Goal: Task Accomplishment & Management: Manage account settings

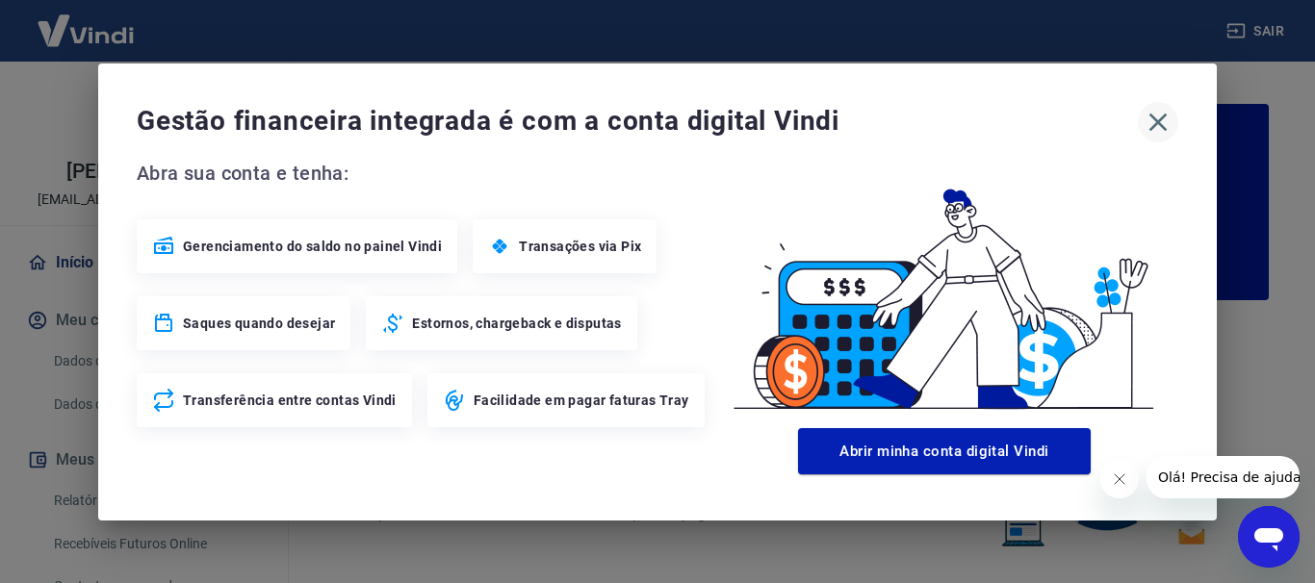
click at [1161, 123] on icon "button" at bounding box center [1158, 122] width 31 height 31
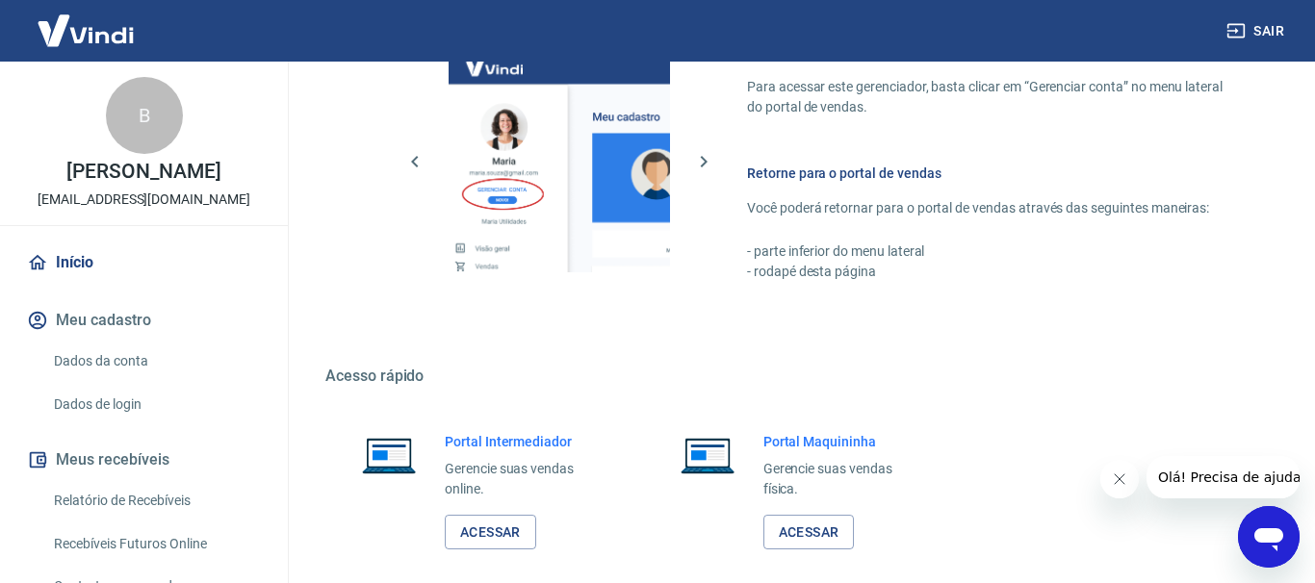
scroll to position [1175, 0]
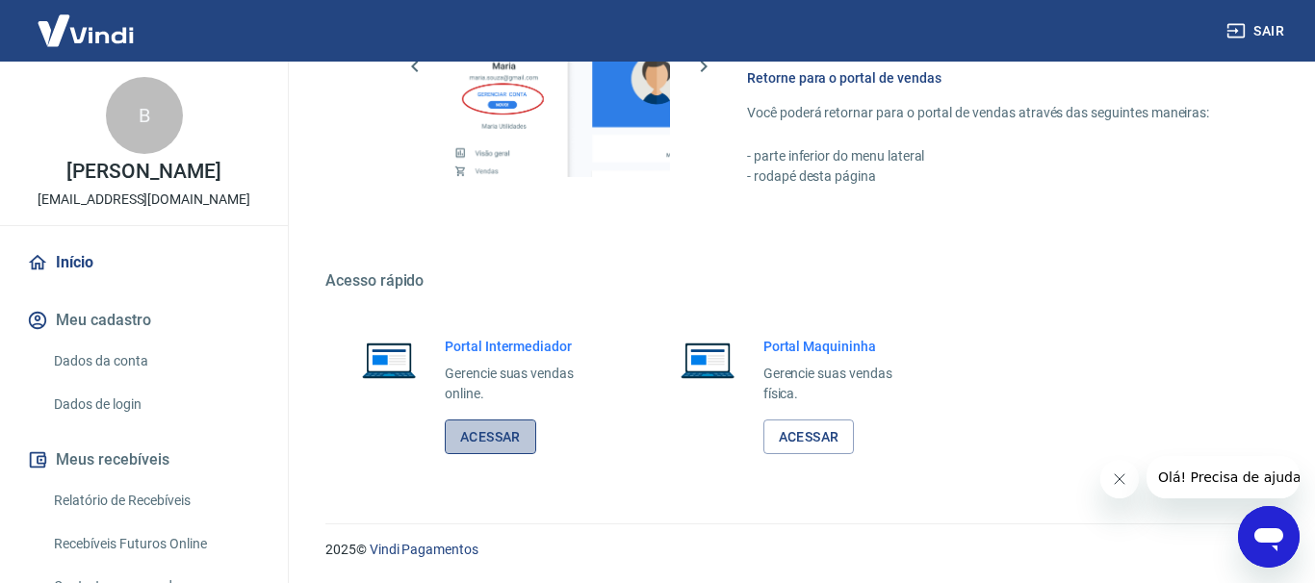
click at [497, 447] on link "Acessar" at bounding box center [490, 438] width 91 height 36
